Goal: Task Accomplishment & Management: Manage account settings

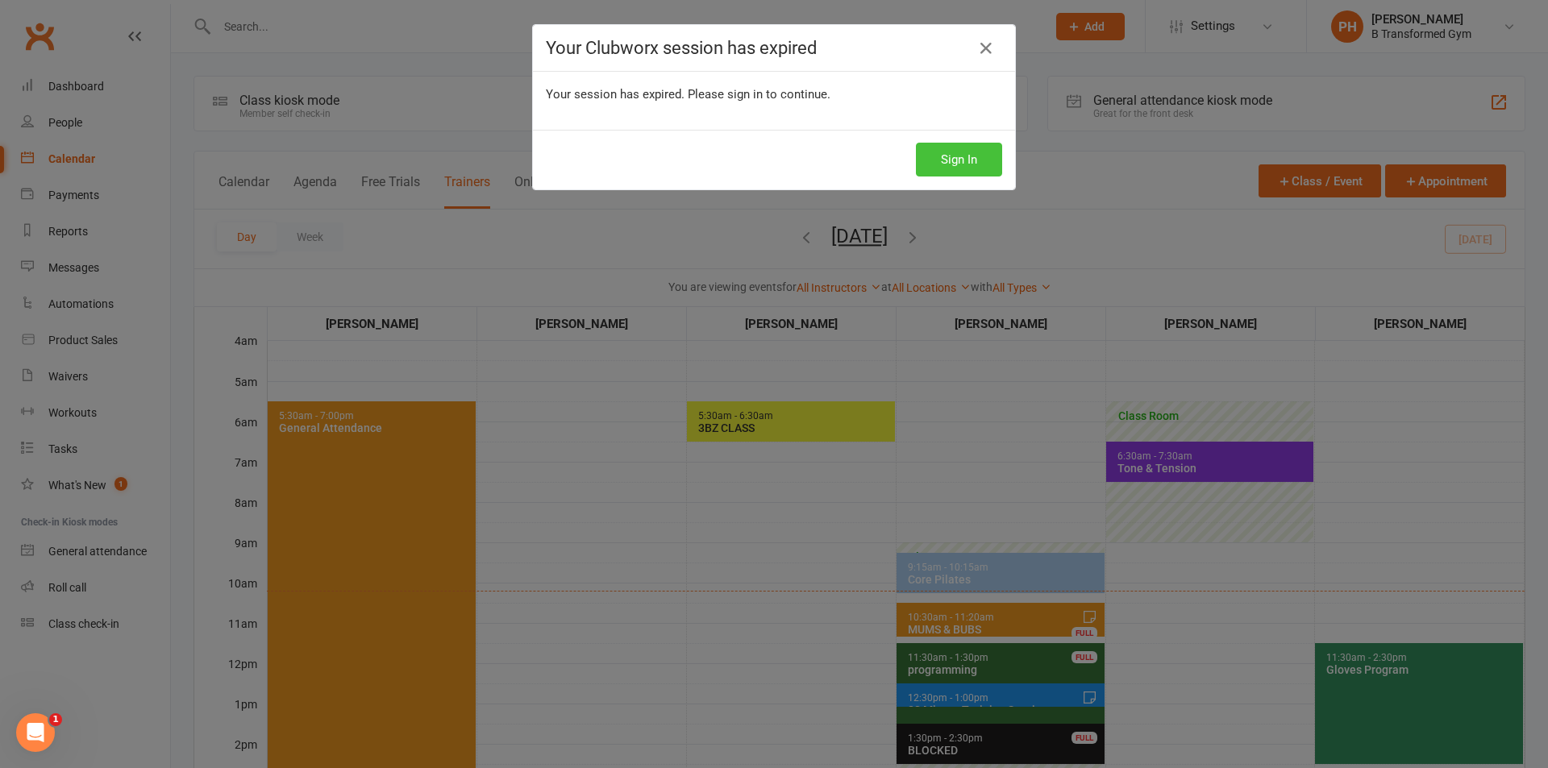
click at [916, 164] on button "Sign In" at bounding box center [959, 160] width 86 height 34
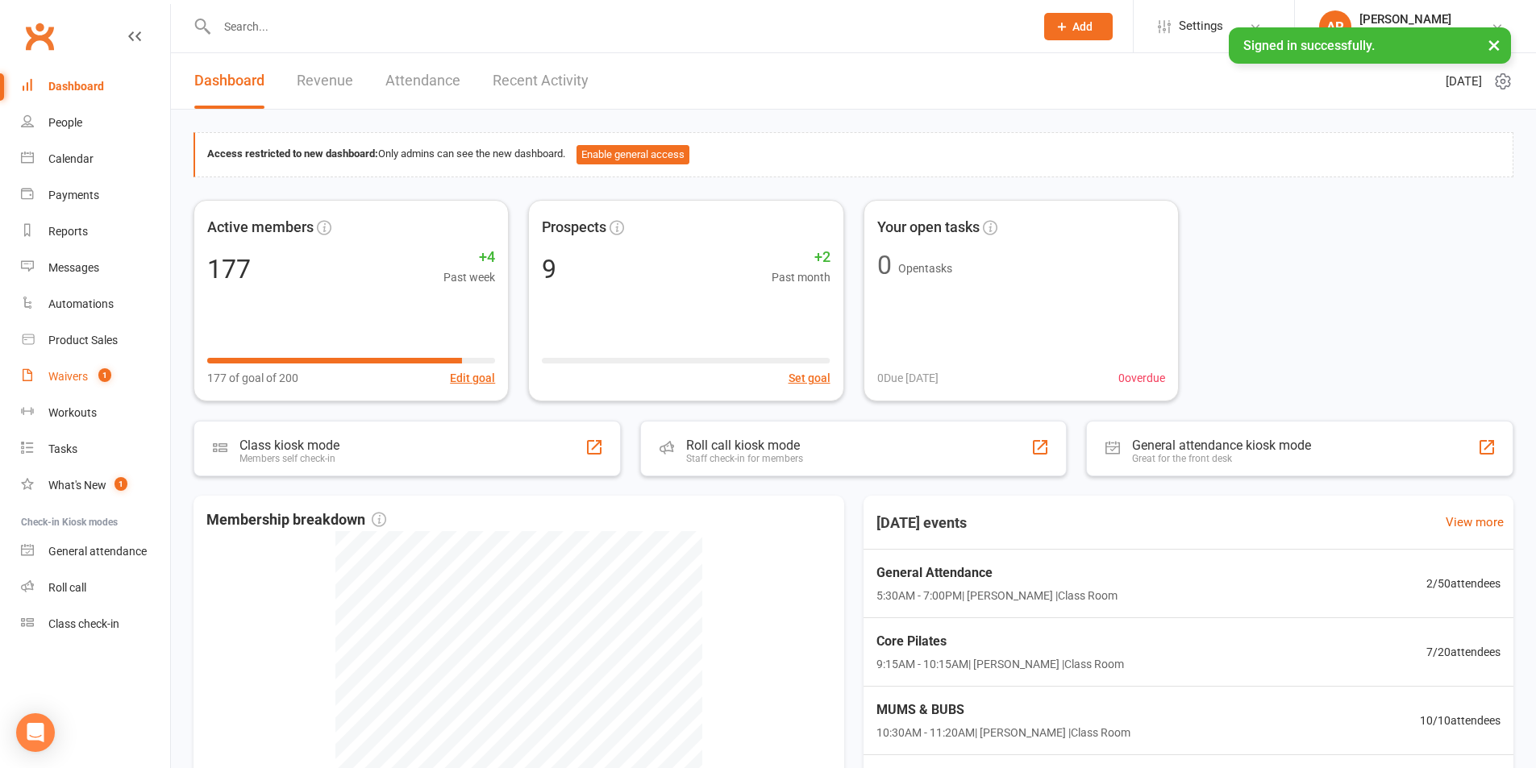
click at [69, 373] on div "Waivers" at bounding box center [67, 376] width 39 height 13
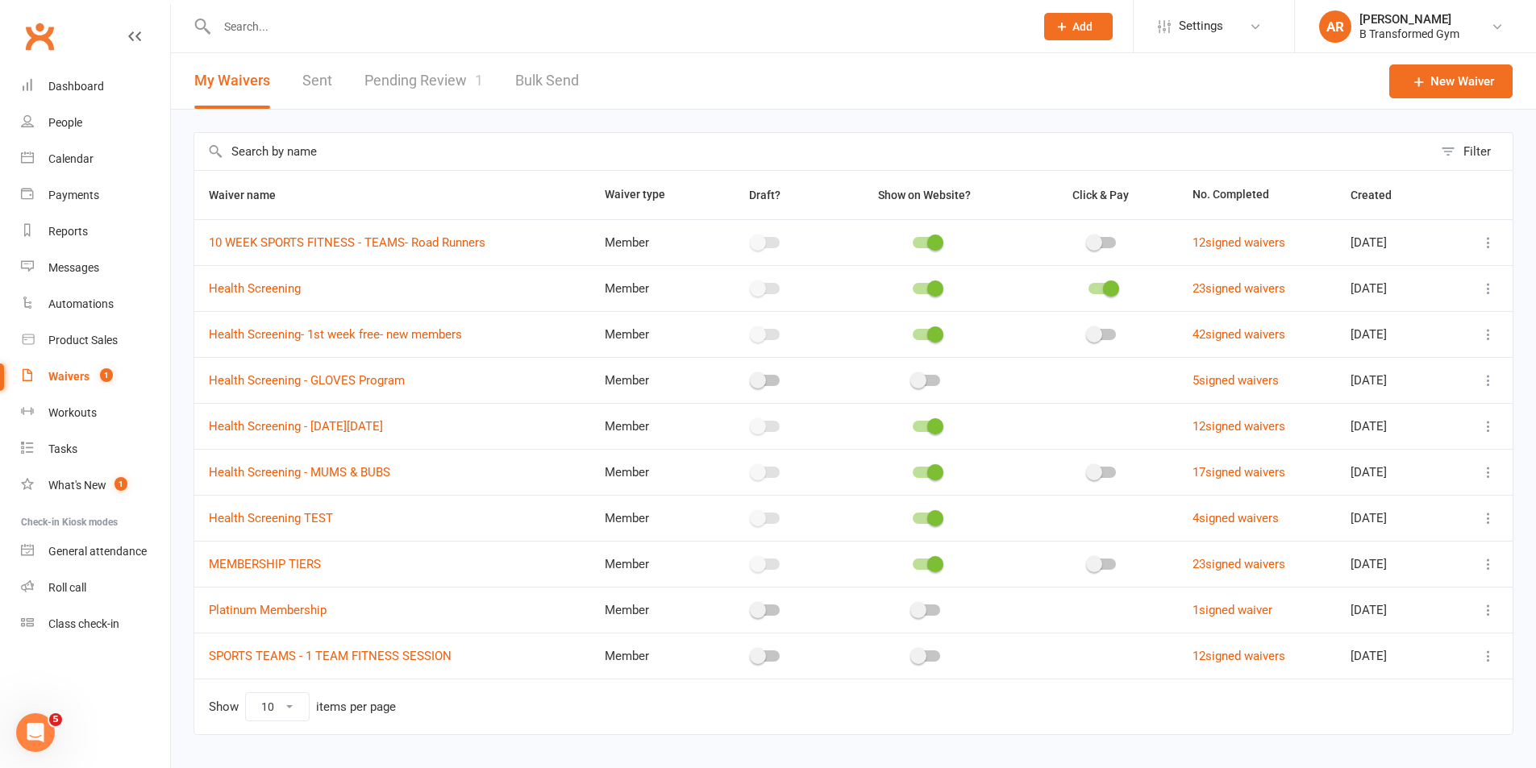
click at [412, 94] on link "Pending Review 1" at bounding box center [423, 81] width 118 height 56
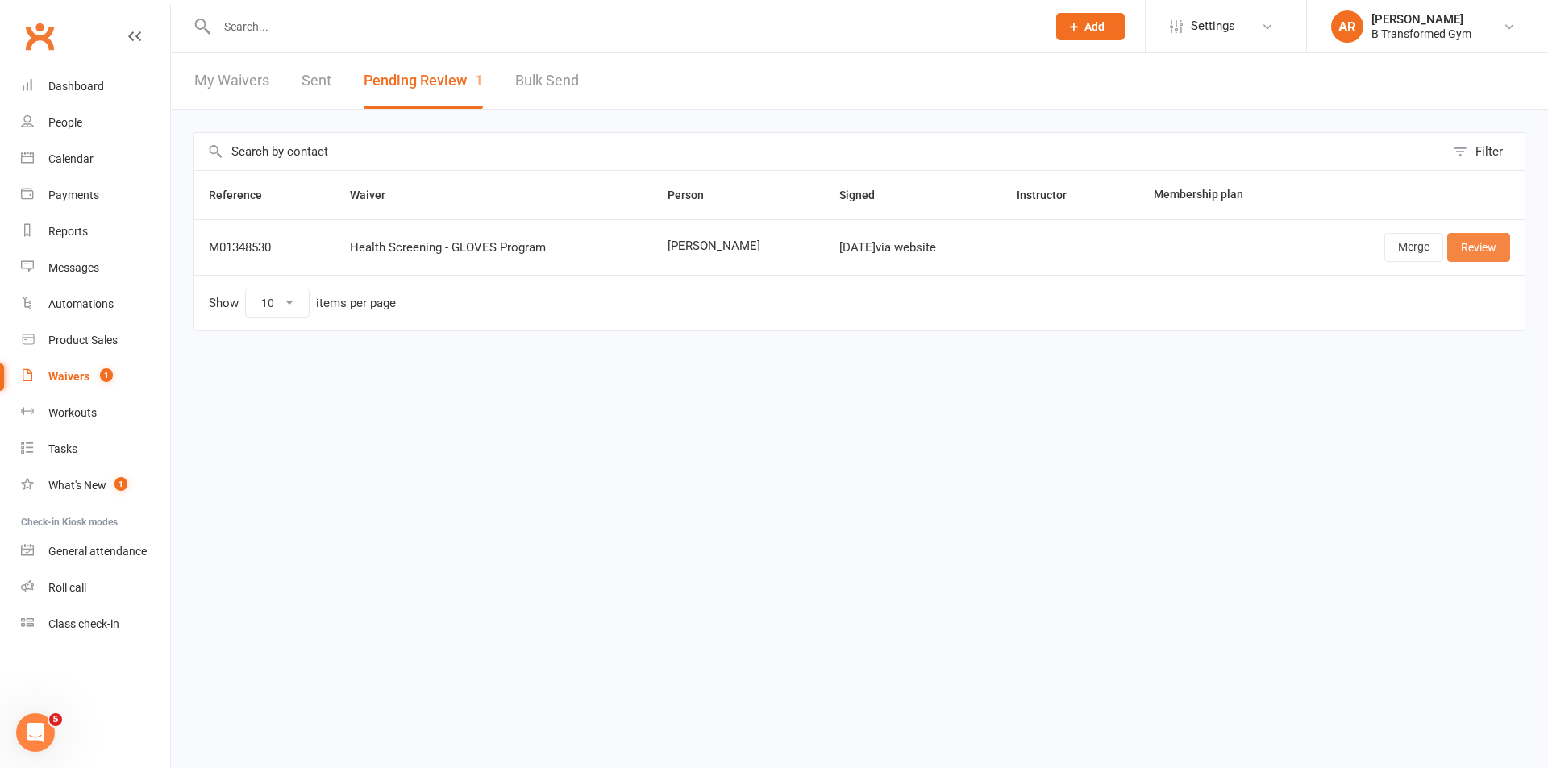
click at [1488, 252] on link "Review" at bounding box center [1478, 247] width 63 height 29
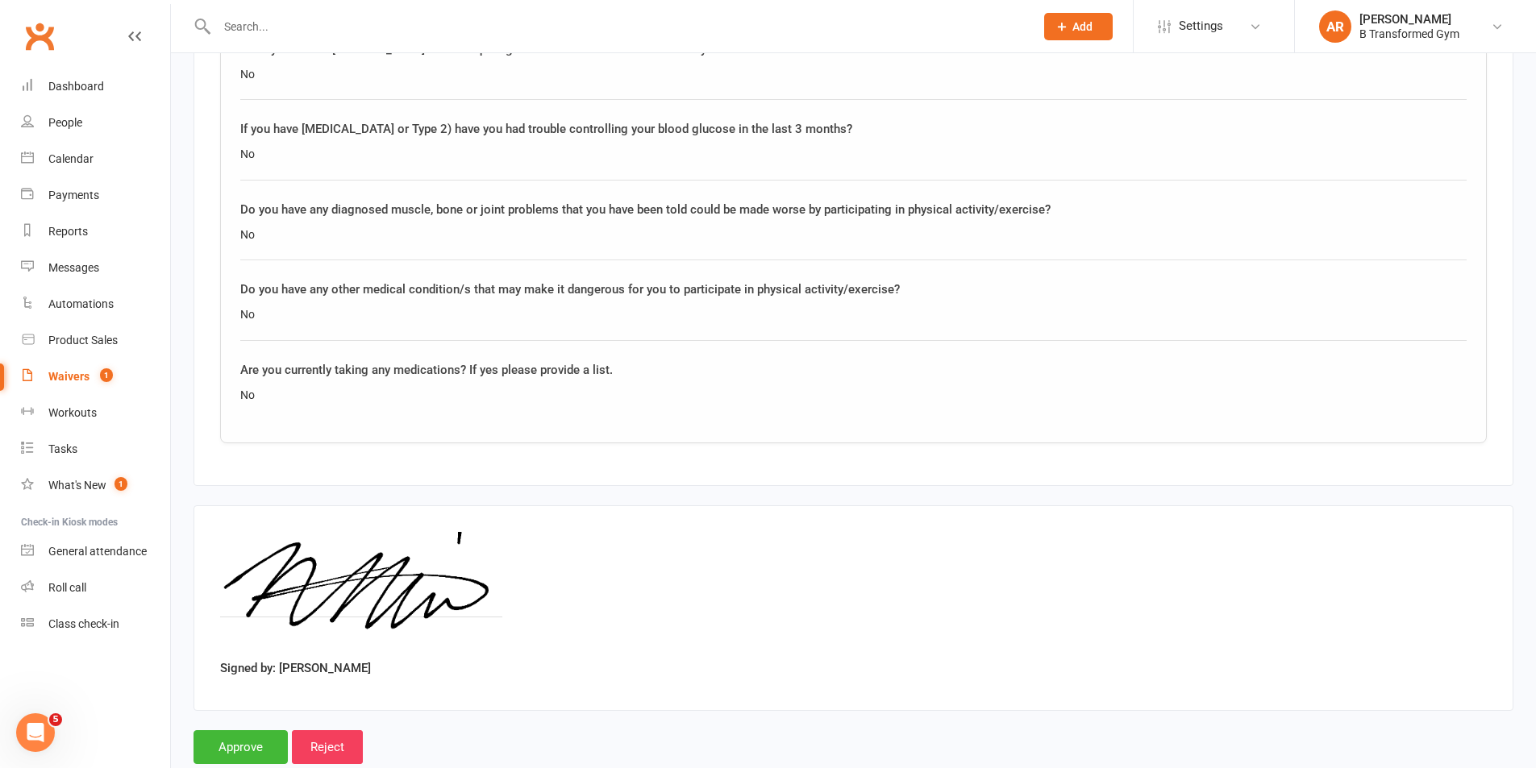
scroll to position [1487, 0]
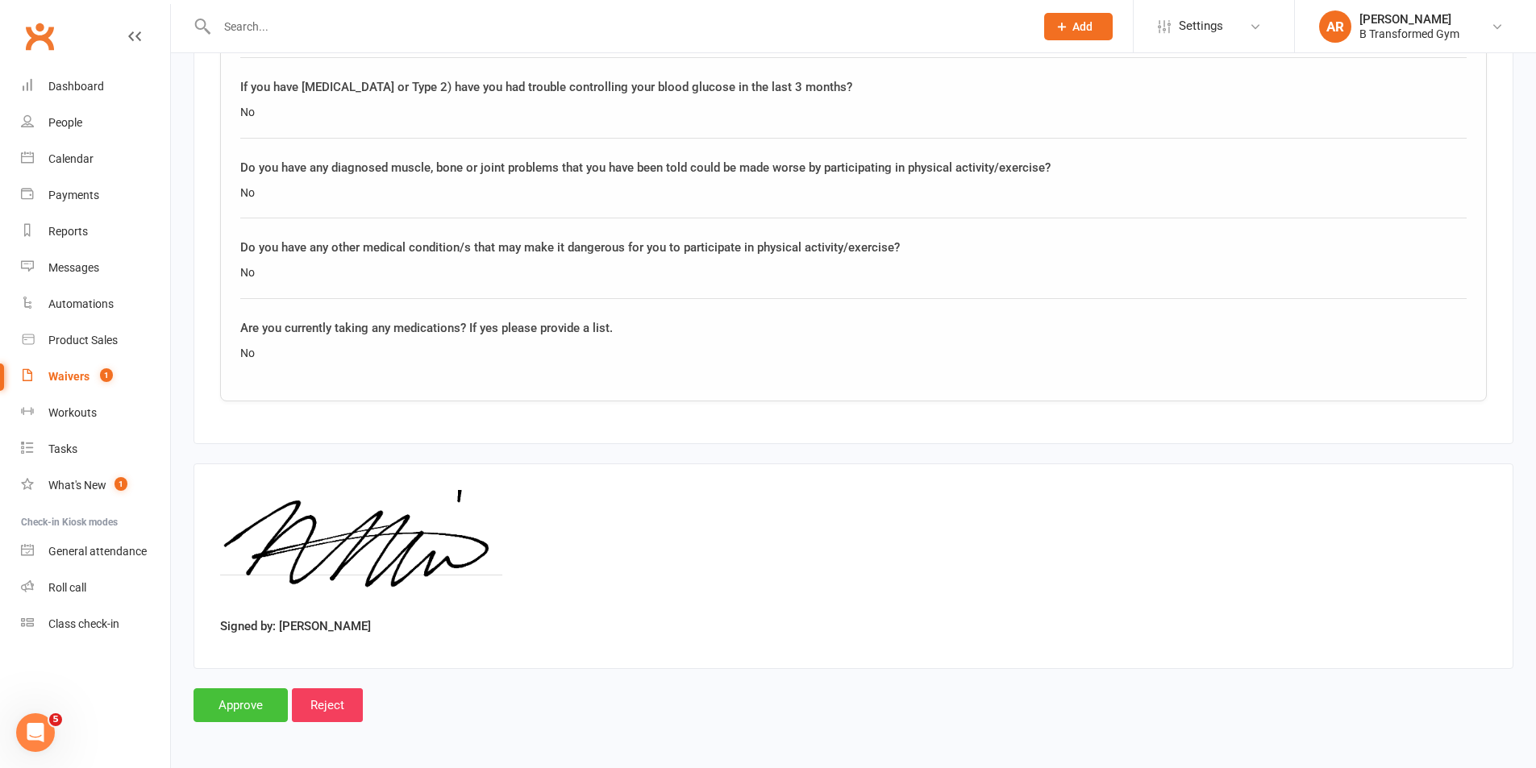
click at [265, 704] on input "Approve" at bounding box center [240, 705] width 94 height 34
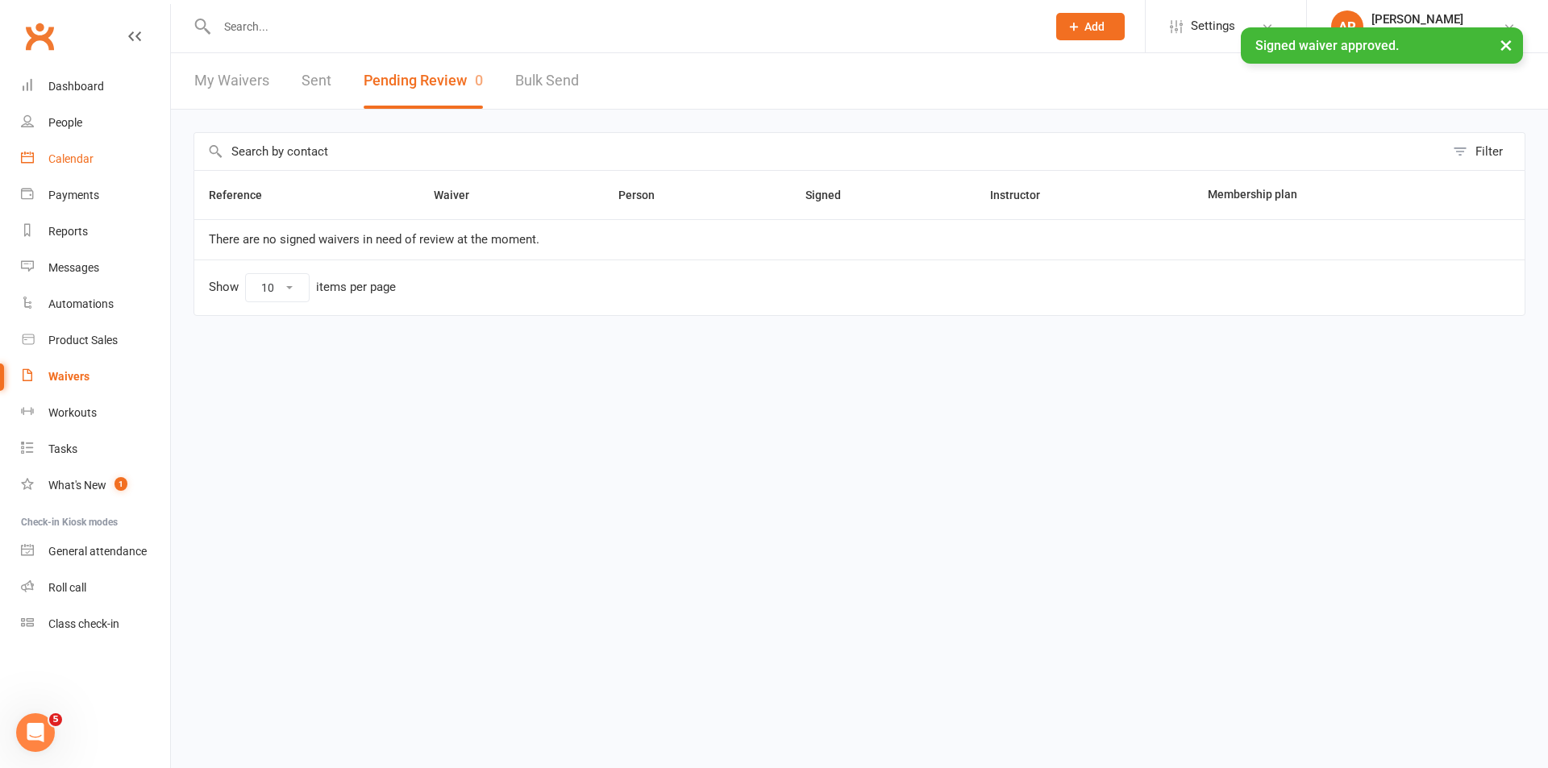
click at [64, 149] on link "Calendar" at bounding box center [95, 159] width 149 height 36
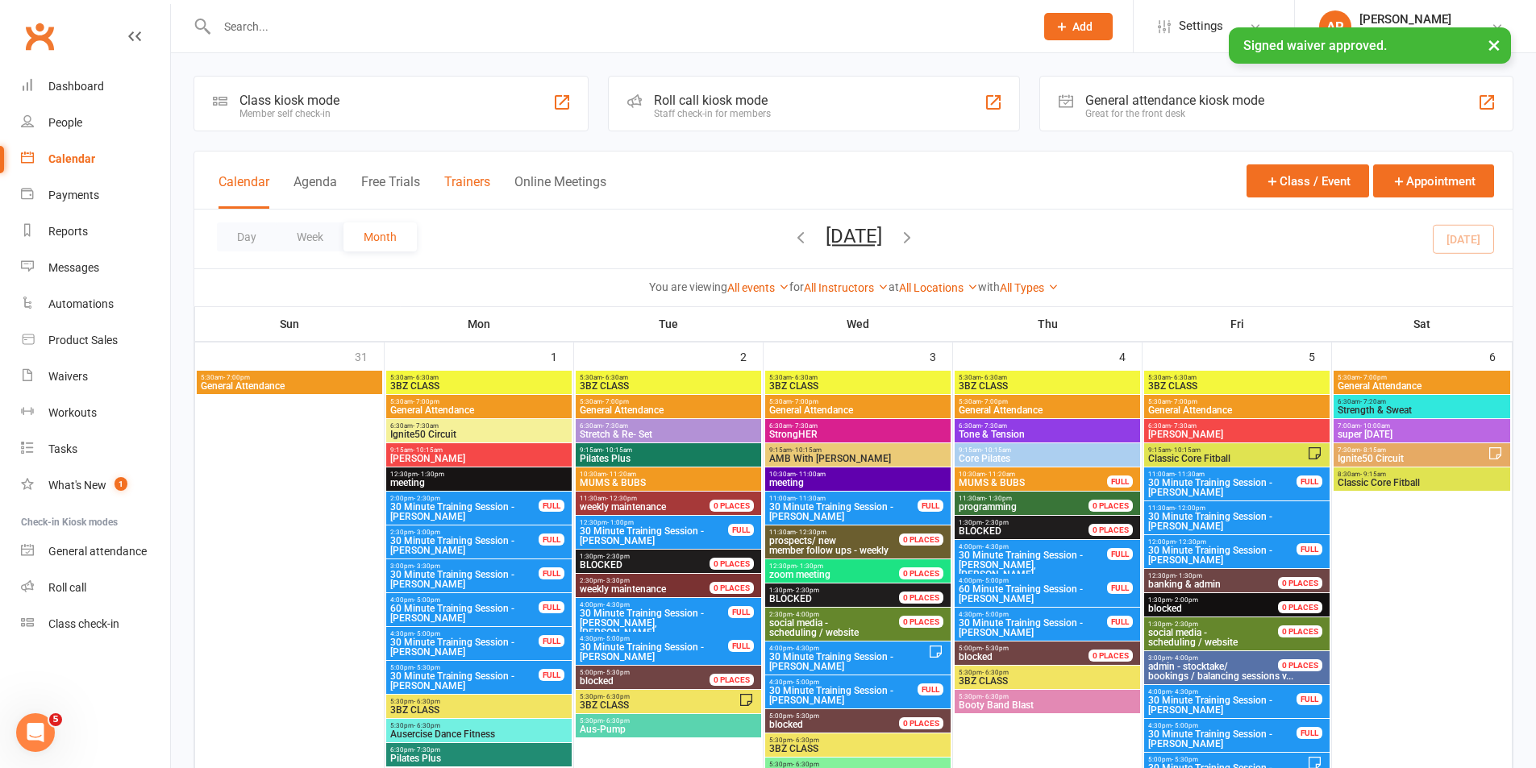
click at [475, 183] on button "Trainers" at bounding box center [467, 191] width 46 height 35
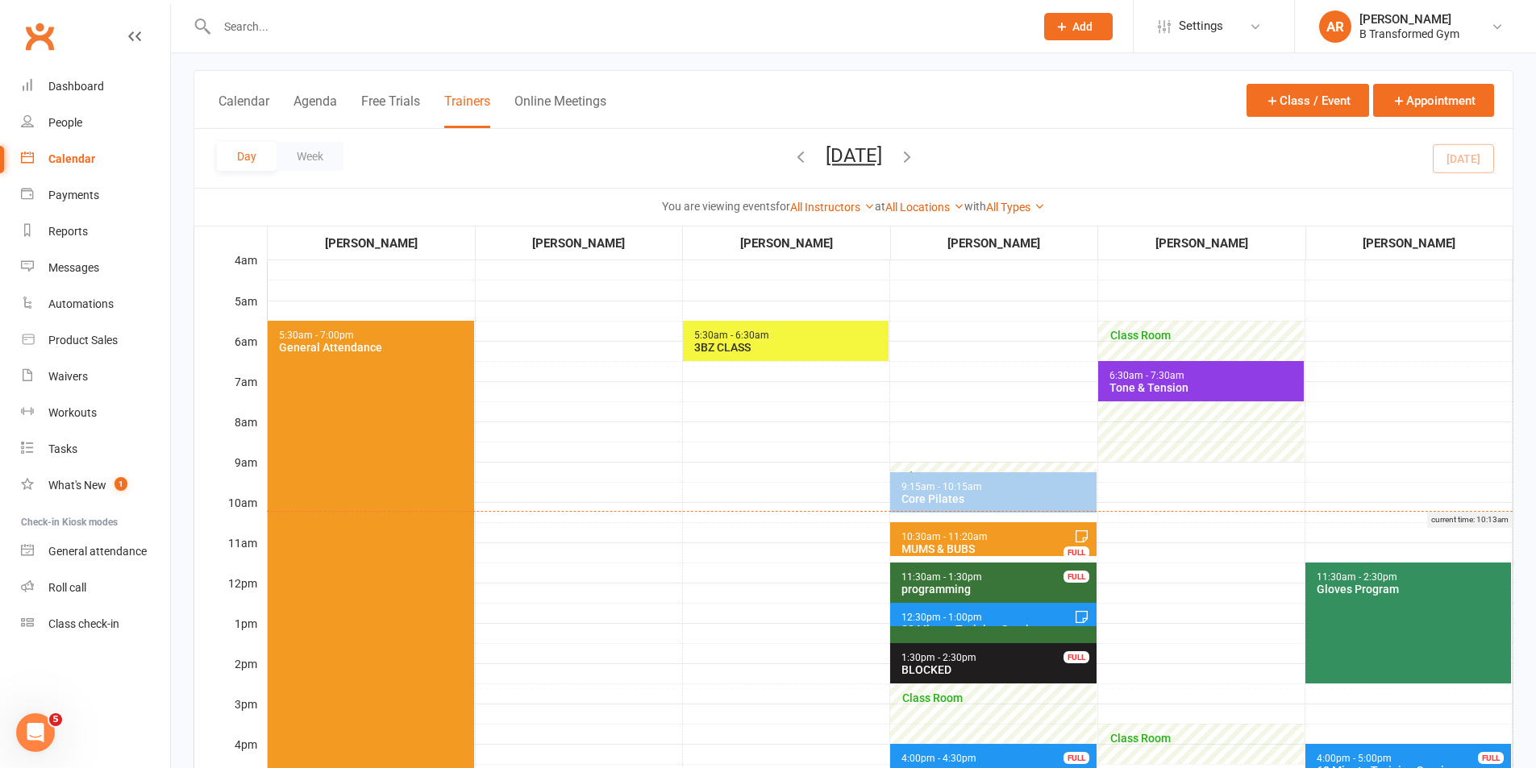
scroll to position [161, 0]
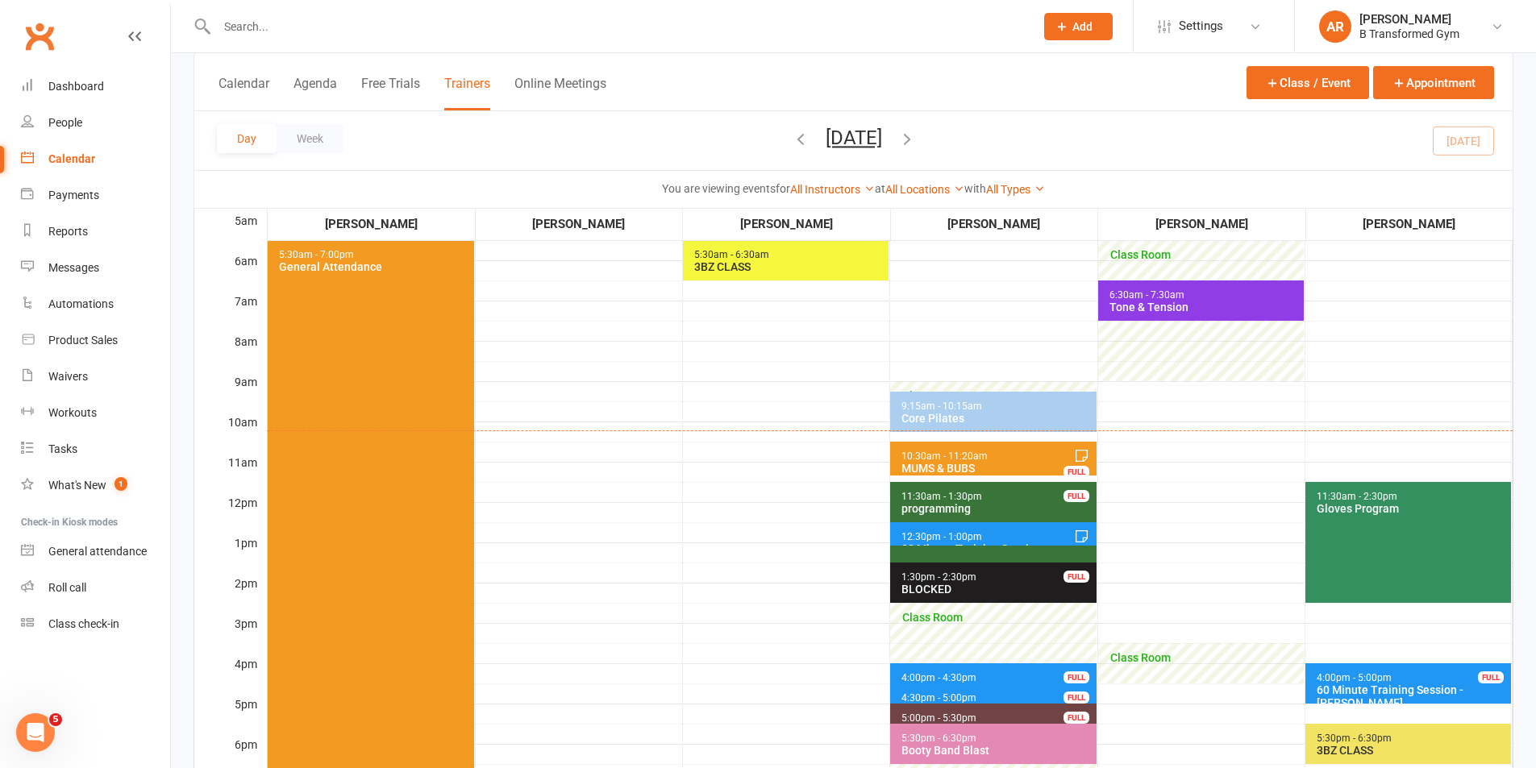
click at [971, 415] on div "Core Pilates" at bounding box center [996, 418] width 192 height 13
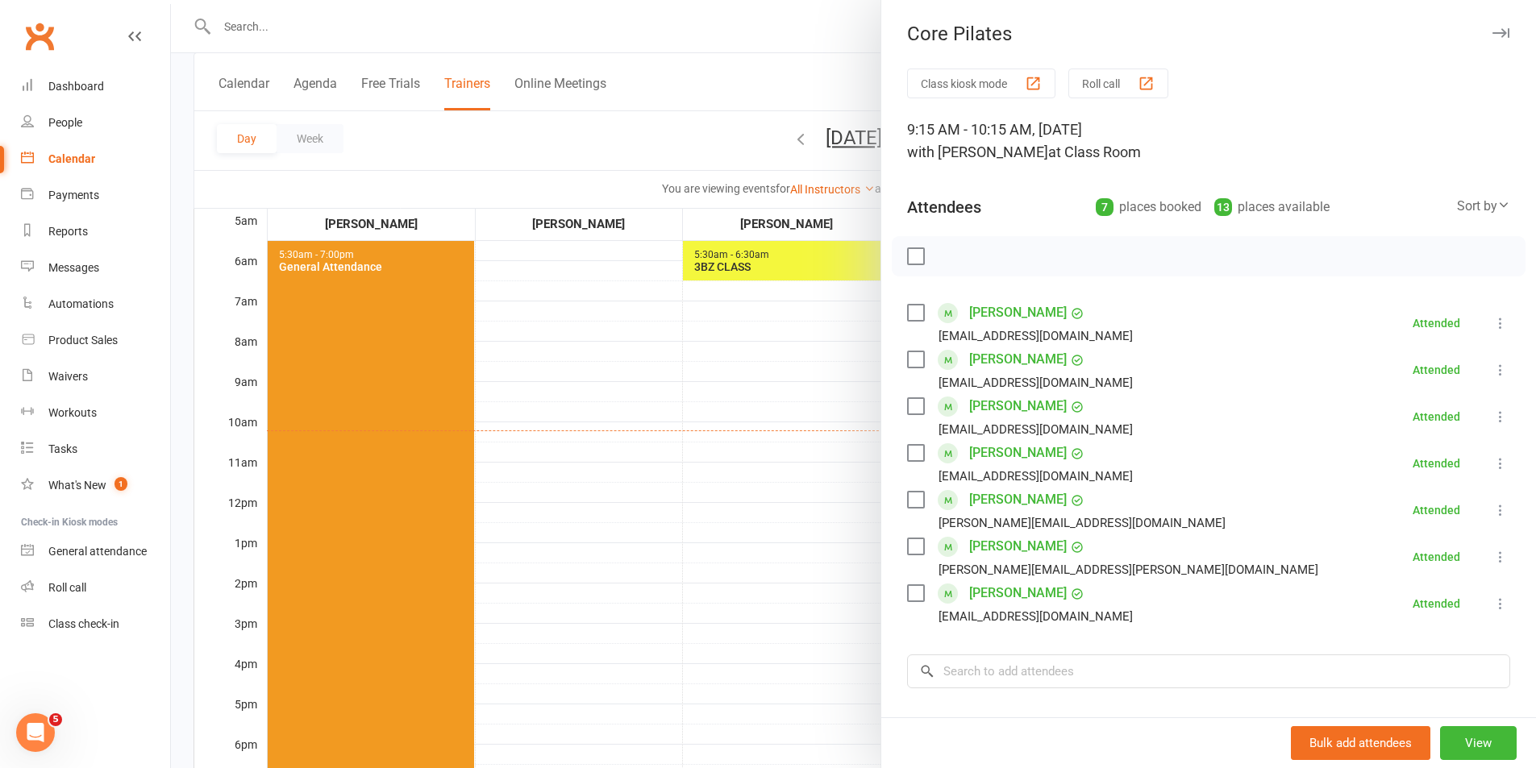
click at [767, 570] on div at bounding box center [853, 384] width 1365 height 768
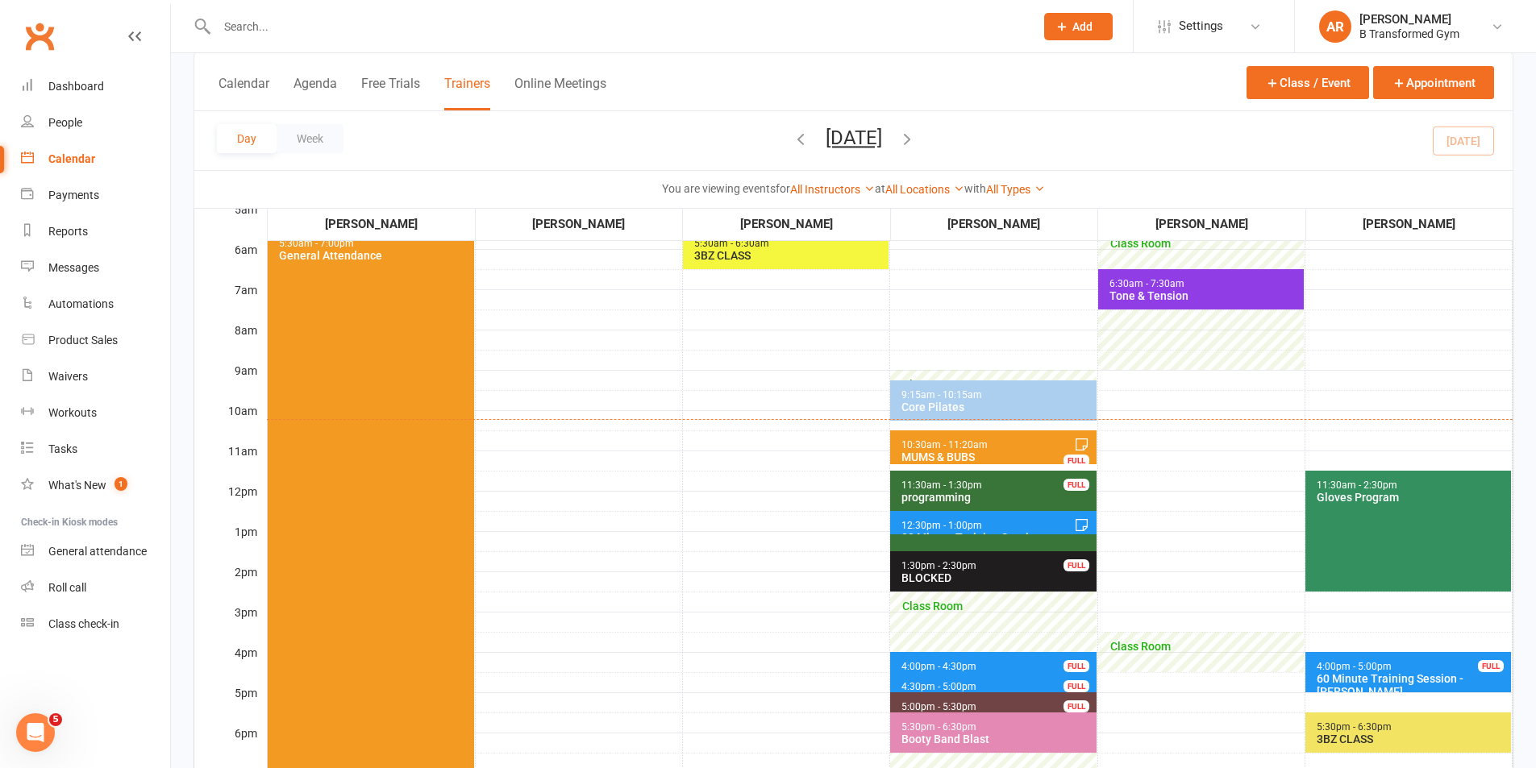
scroll to position [242, 0]
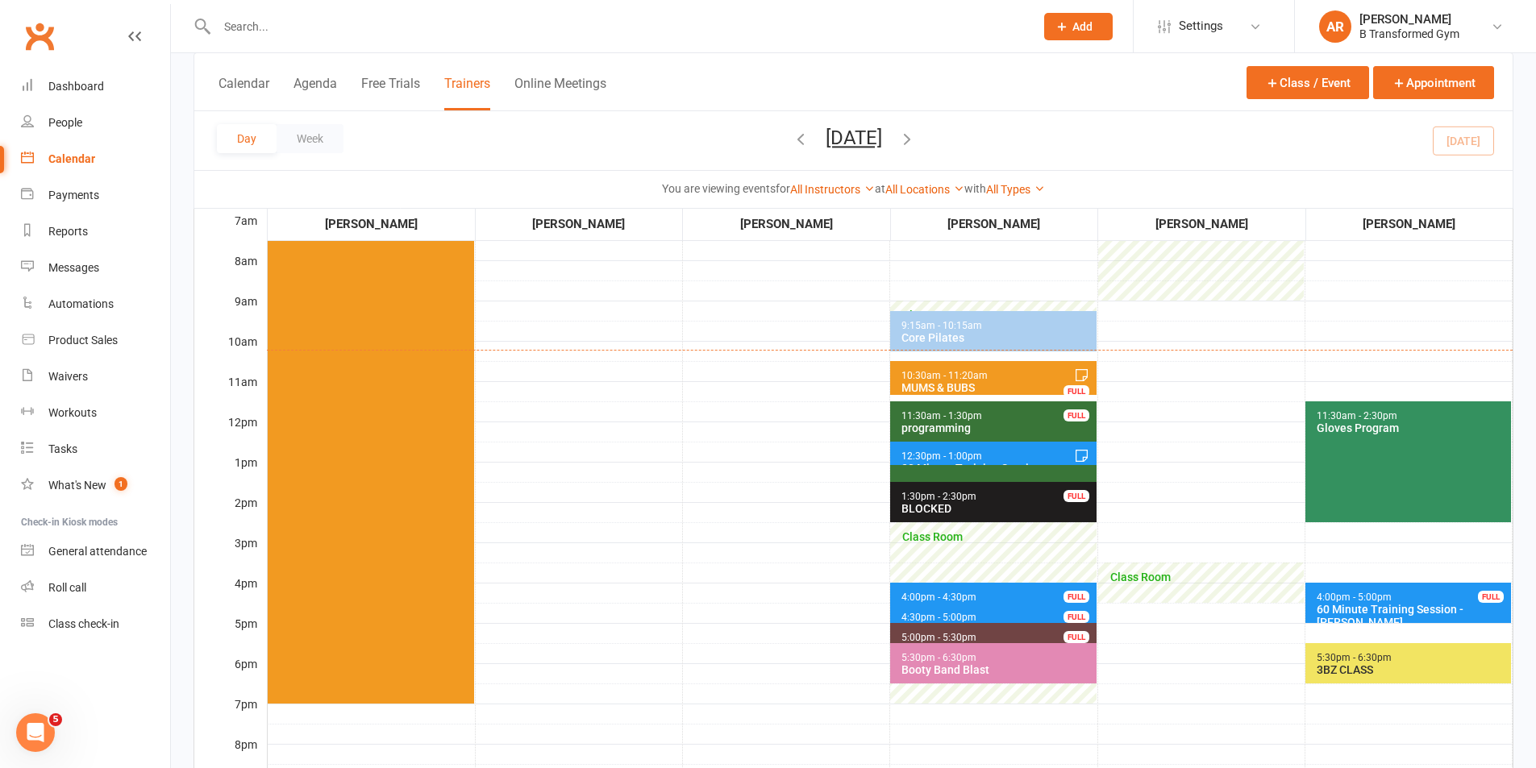
click at [958, 381] on div "MUMS & BUBS" at bounding box center [996, 387] width 192 height 13
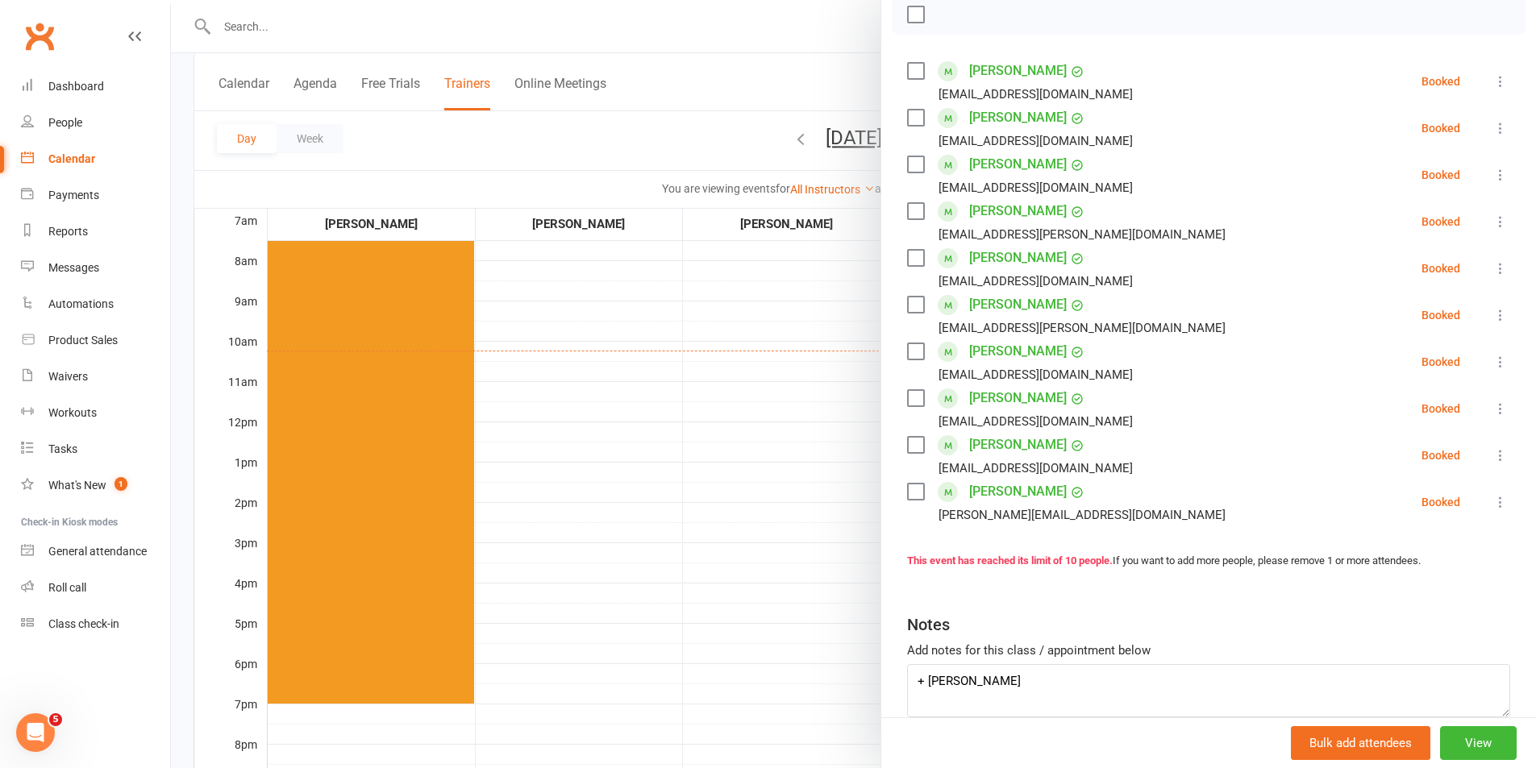
click at [713, 485] on div at bounding box center [853, 384] width 1365 height 768
